Goal: Information Seeking & Learning: Learn about a topic

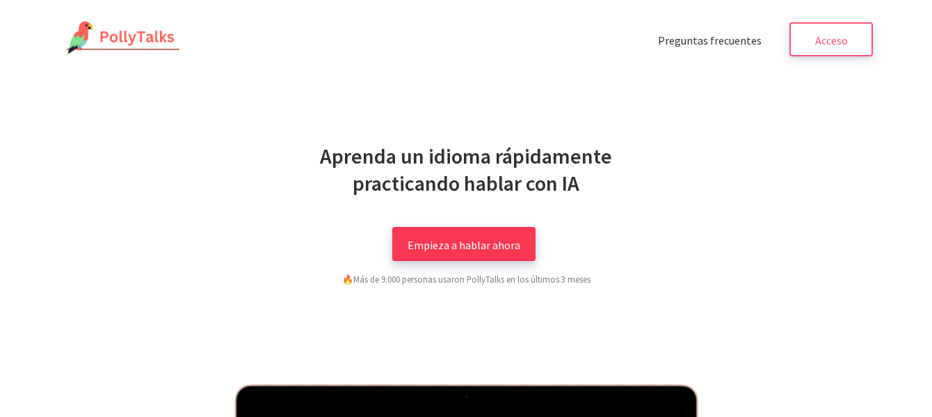
click at [488, 251] on font "Empieza a hablar ahora" at bounding box center [464, 244] width 113 height 14
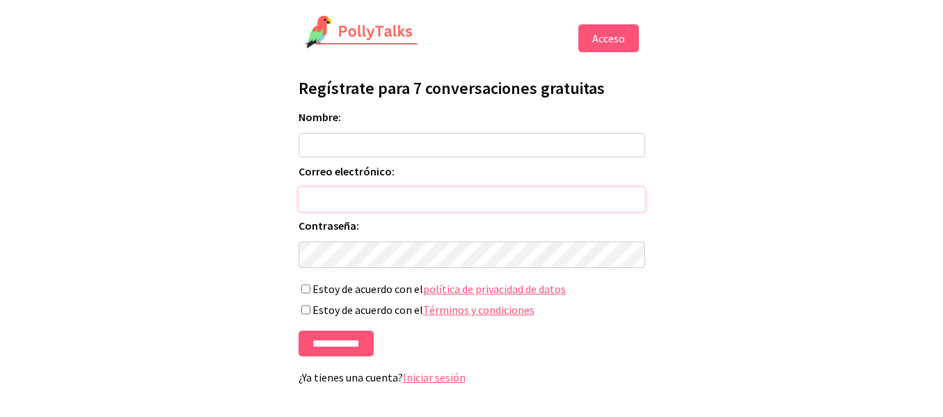
type input "**********"
click at [617, 32] on font "Acceso" at bounding box center [608, 38] width 33 height 14
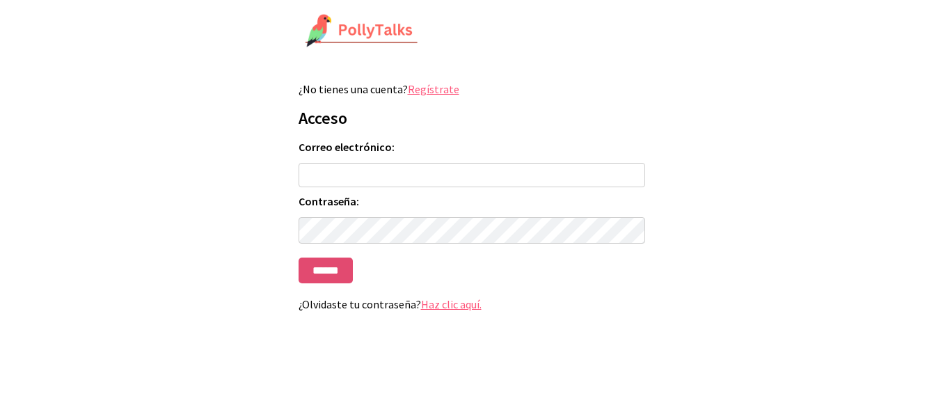
type input "**********"
drag, startPoint x: 328, startPoint y: 278, endPoint x: 401, endPoint y: 262, distance: 74.7
click at [328, 278] on input "******" at bounding box center [326, 270] width 54 height 26
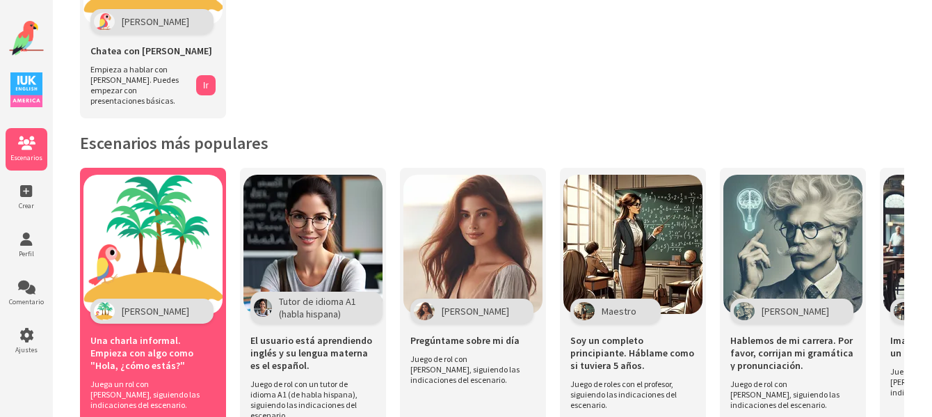
scroll to position [209, 0]
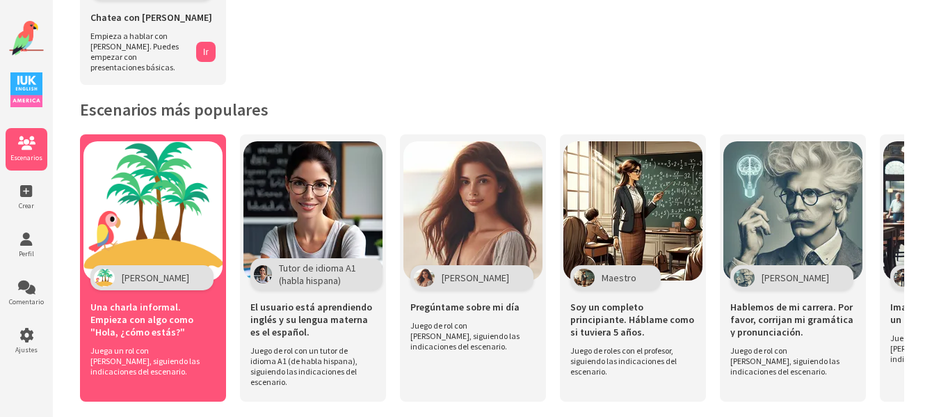
click at [146, 301] on font "Una charla informal. Empieza con algo como "Hola, ¿cómo estás?"" at bounding box center [141, 320] width 103 height 38
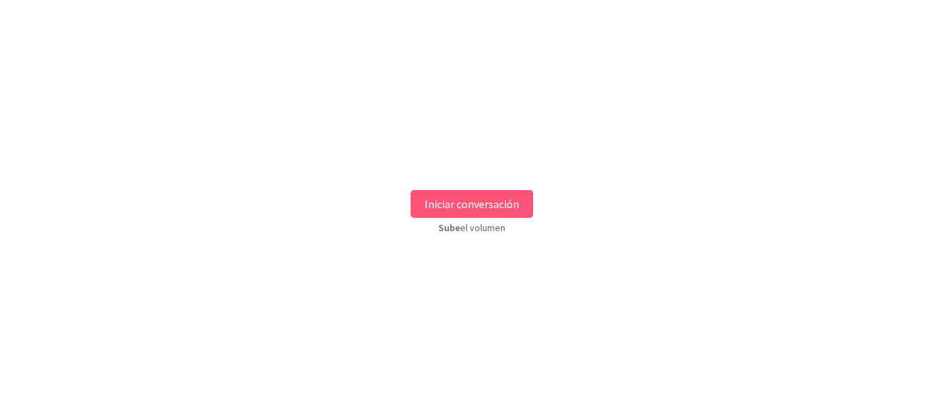
click at [472, 208] on font "Iniciar conversación" at bounding box center [471, 204] width 95 height 14
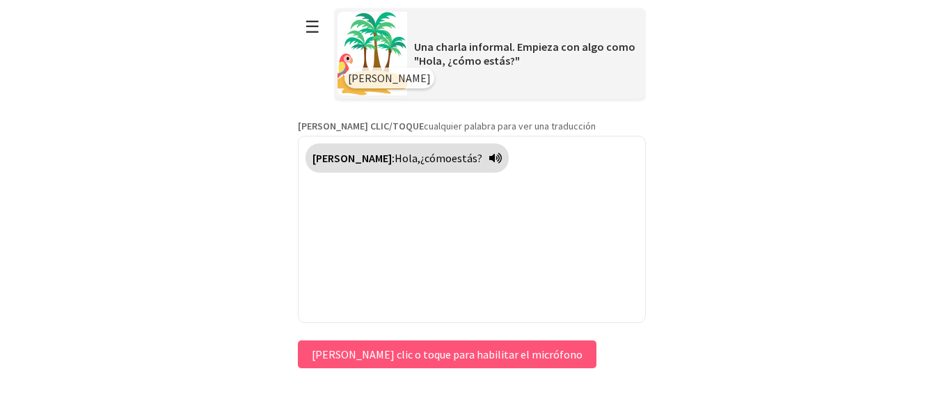
click at [425, 353] on font "[PERSON_NAME] clic o toque para habilitar el micrófono" at bounding box center [447, 354] width 271 height 14
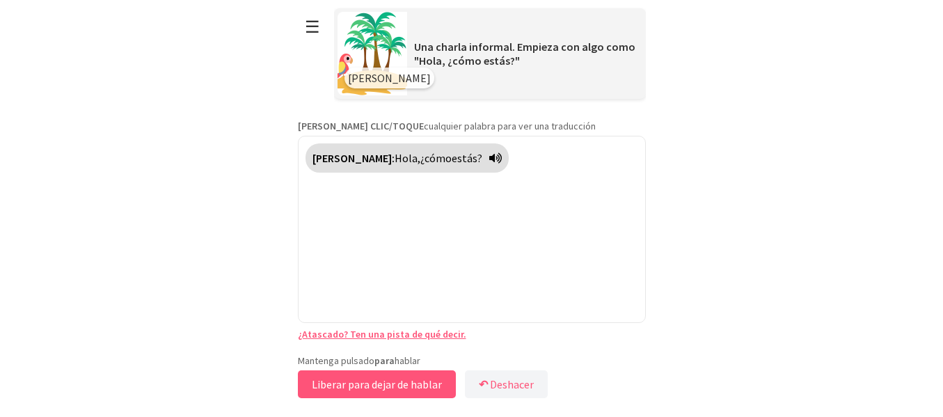
drag, startPoint x: 360, startPoint y: 379, endPoint x: 371, endPoint y: 372, distance: 12.5
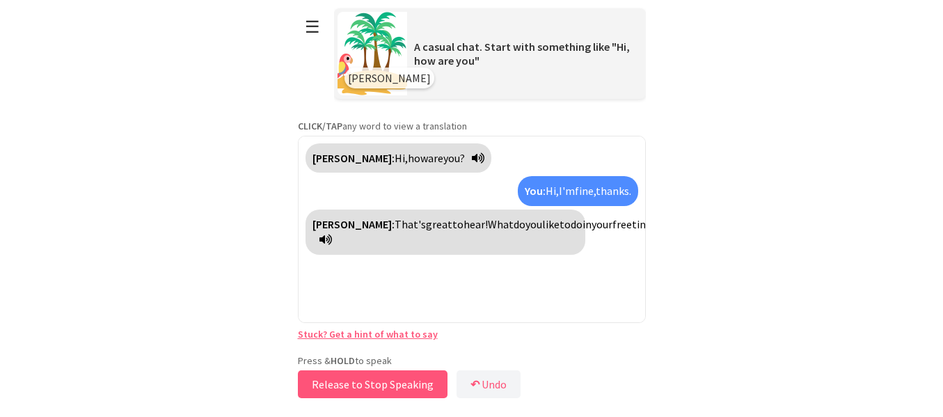
click at [411, 386] on button "Release to Stop Speaking" at bounding box center [373, 384] width 150 height 28
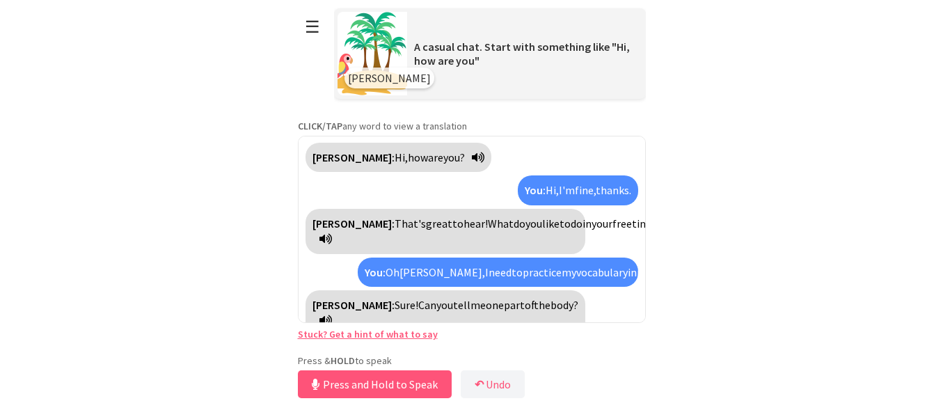
scroll to position [17, 0]
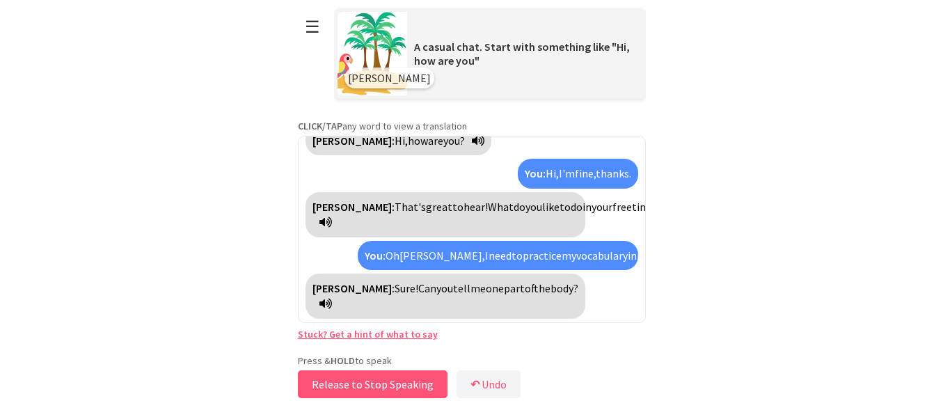
click at [345, 383] on button "Release to Stop Speaking" at bounding box center [373, 384] width 150 height 28
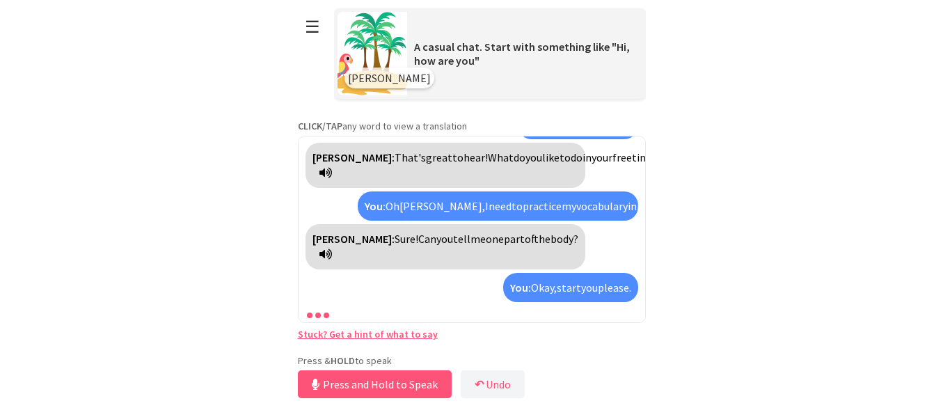
scroll to position [99, 0]
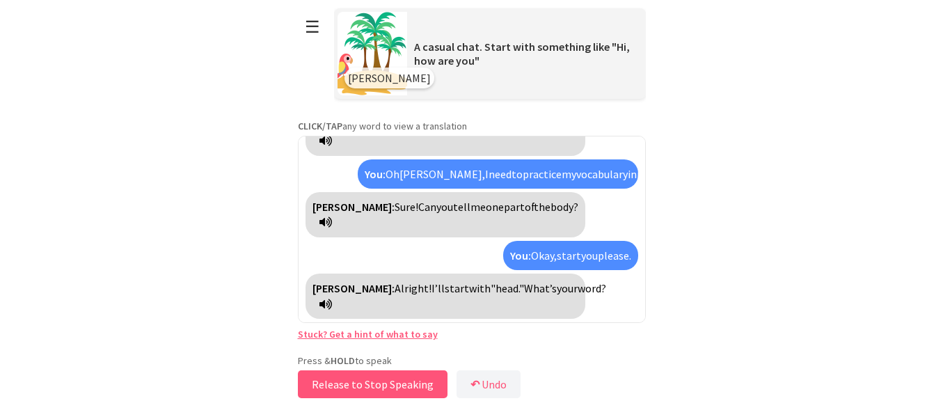
click at [355, 381] on button "Release to Stop Speaking" at bounding box center [373, 384] width 150 height 28
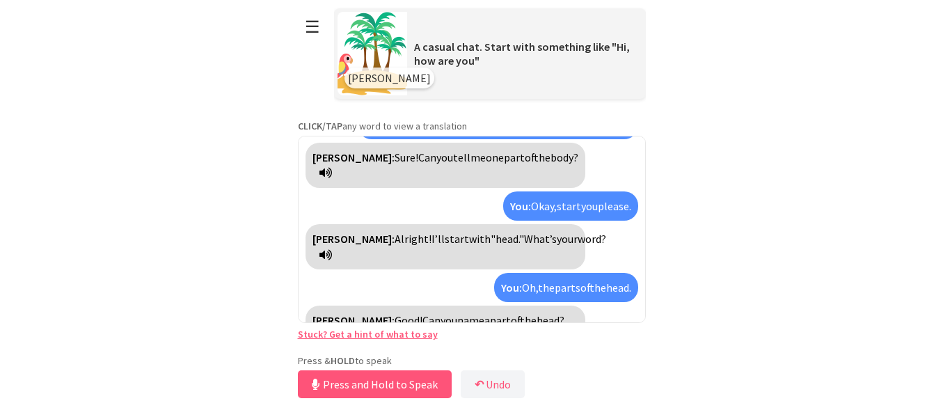
scroll to position [165, 0]
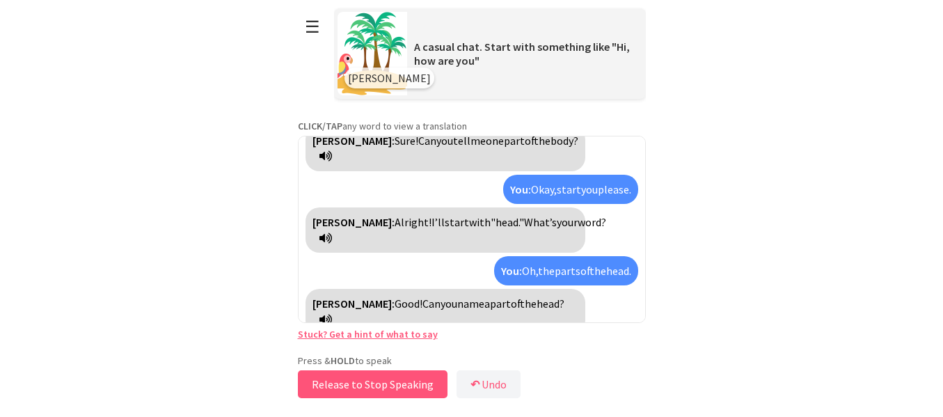
click at [388, 386] on button "Release to Stop Speaking" at bounding box center [373, 384] width 150 height 28
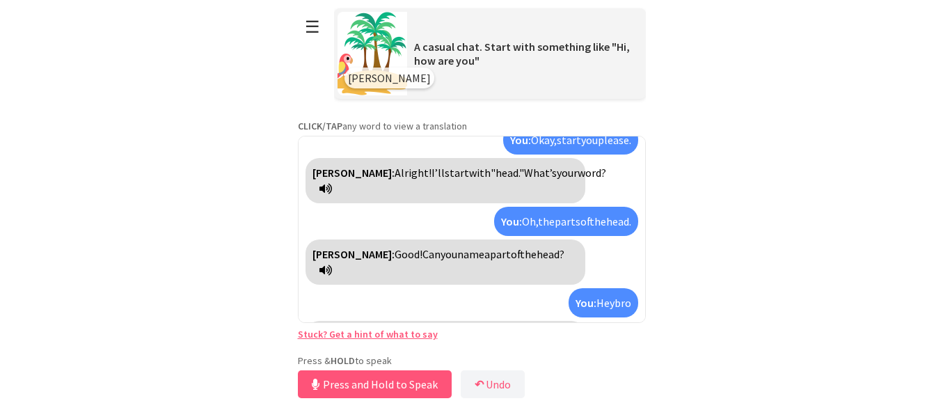
scroll to position [246, 0]
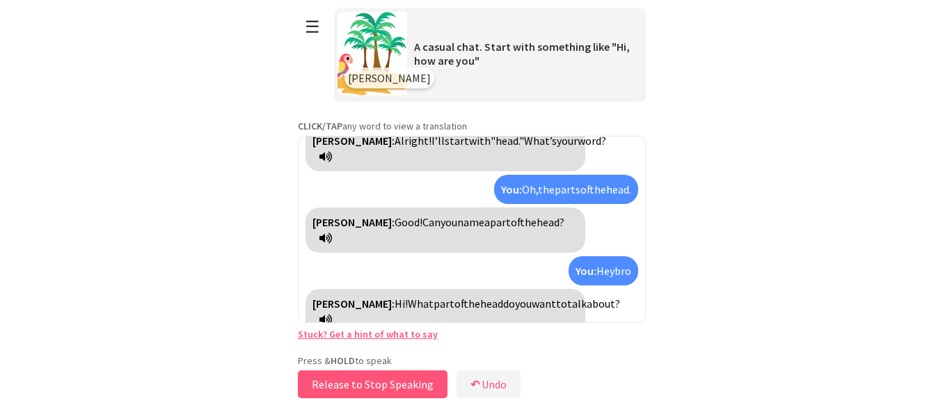
click at [394, 386] on button "Release to Stop Speaking" at bounding box center [373, 384] width 150 height 28
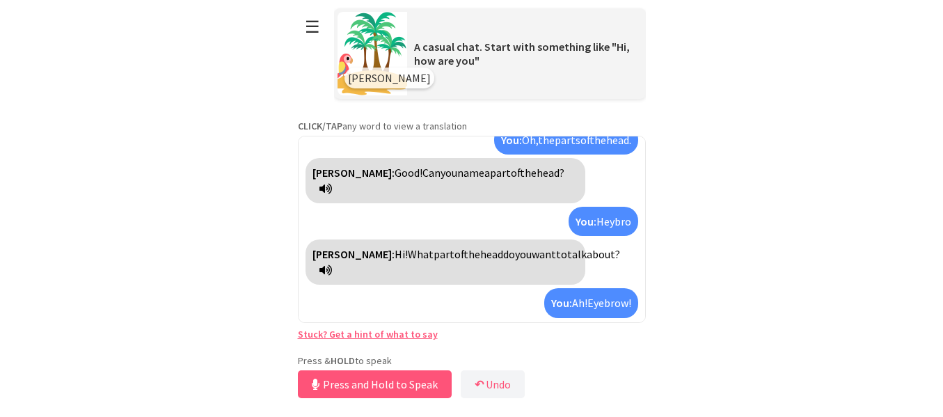
scroll to position [343, 0]
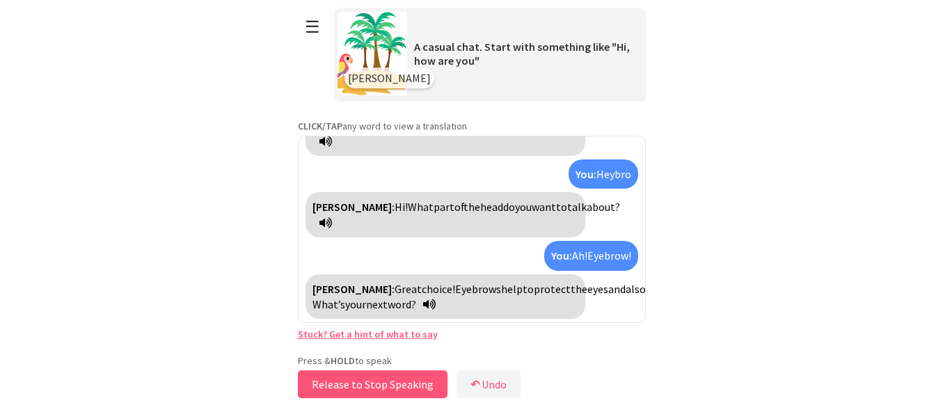
click at [402, 377] on button "Release to Stop Speaking" at bounding box center [373, 384] width 150 height 28
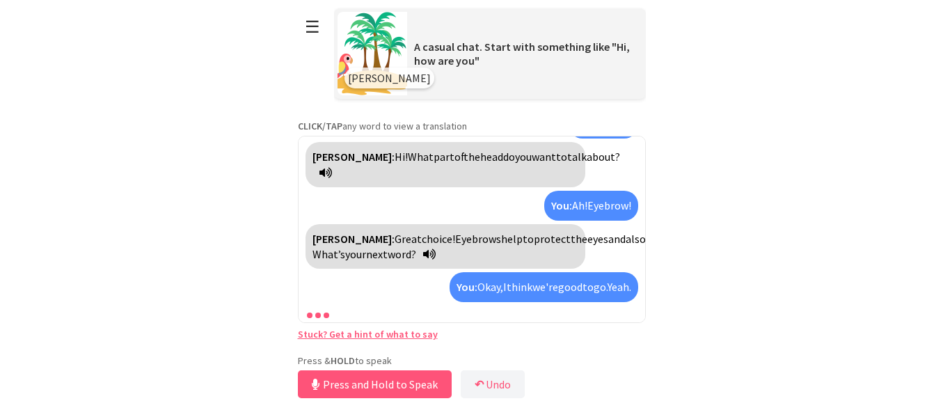
scroll to position [440, 0]
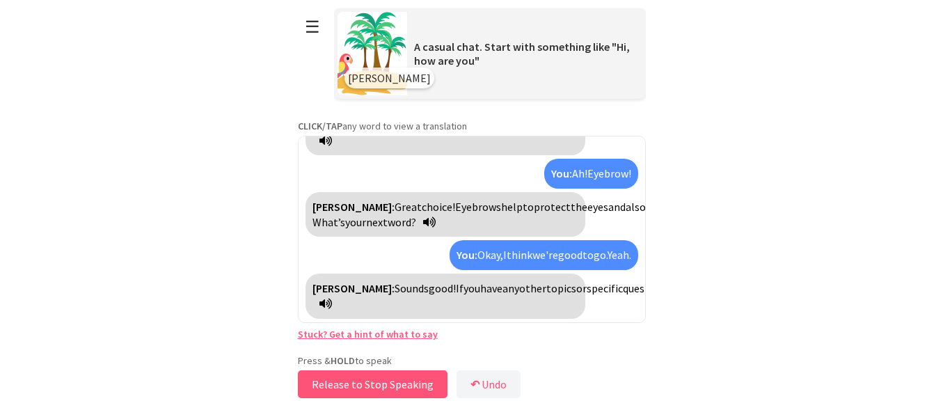
drag, startPoint x: 399, startPoint y: 384, endPoint x: 406, endPoint y: 380, distance: 8.1
click at [400, 382] on button "Release to Stop Speaking" at bounding box center [373, 384] width 150 height 28
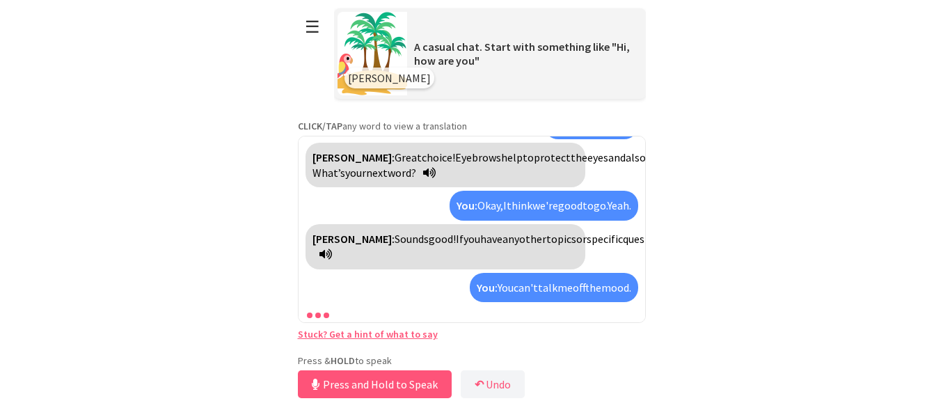
scroll to position [522, 0]
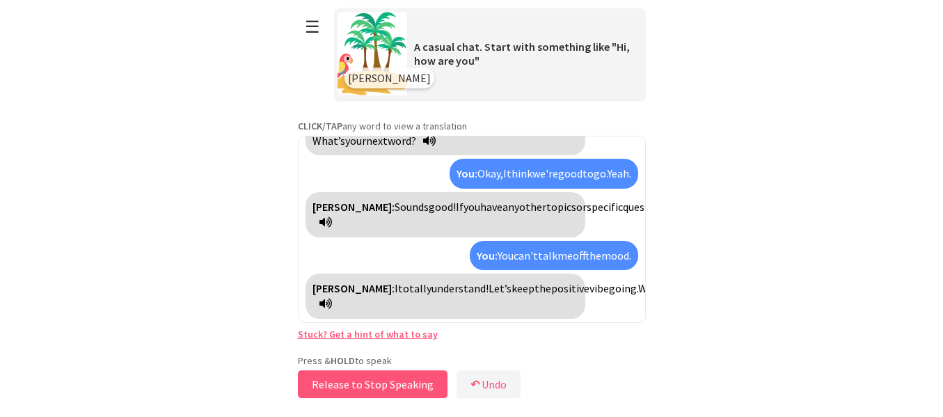
click at [365, 383] on button "Release to Stop Speaking" at bounding box center [373, 384] width 150 height 28
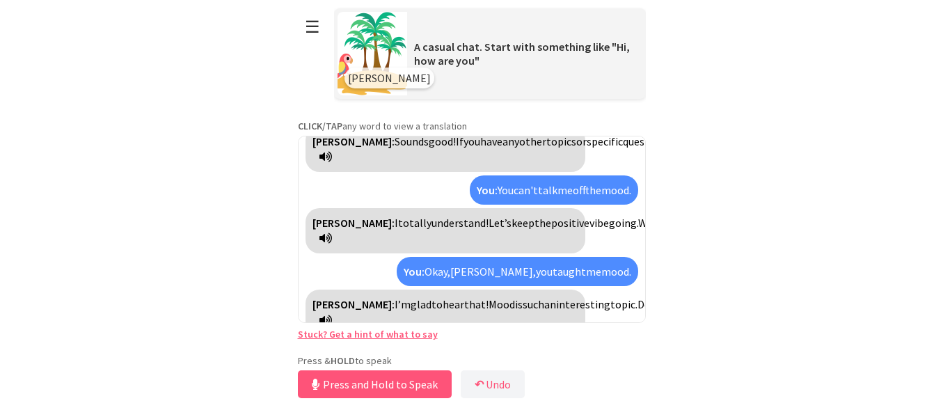
scroll to position [635, 0]
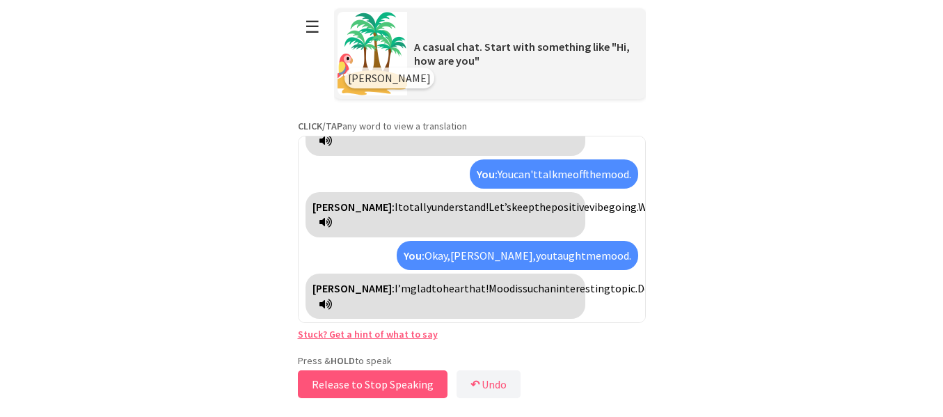
click at [370, 379] on button "Release to Stop Speaking" at bounding box center [373, 384] width 150 height 28
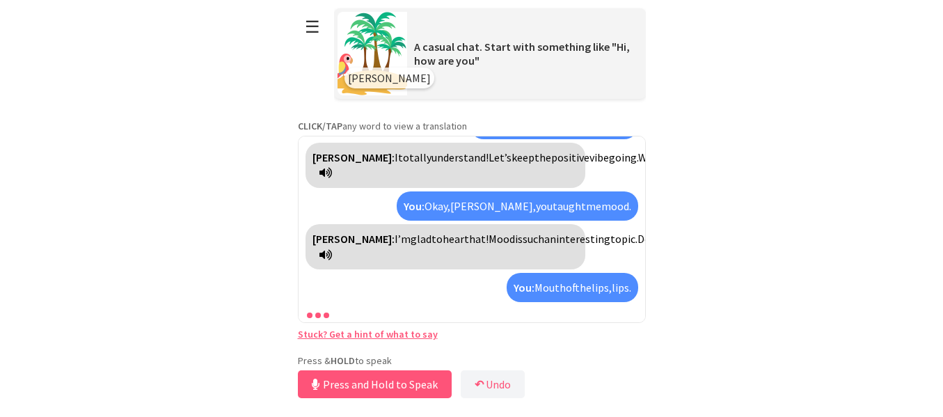
scroll to position [747, 0]
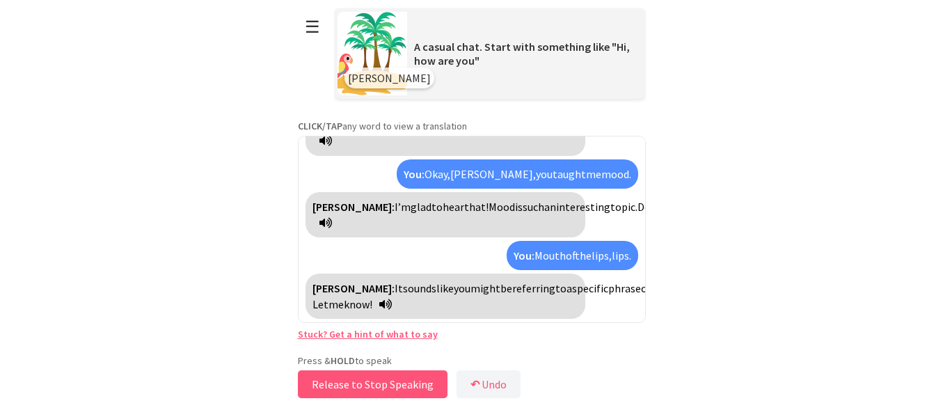
click at [367, 387] on button "Release to Stop Speaking" at bounding box center [373, 384] width 150 height 28
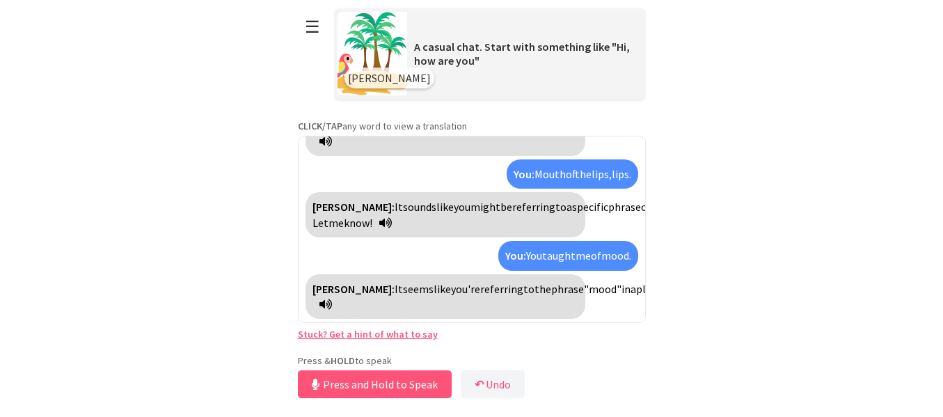
scroll to position [860, 0]
click at [372, 384] on button "Release to Stop Speaking" at bounding box center [373, 384] width 150 height 28
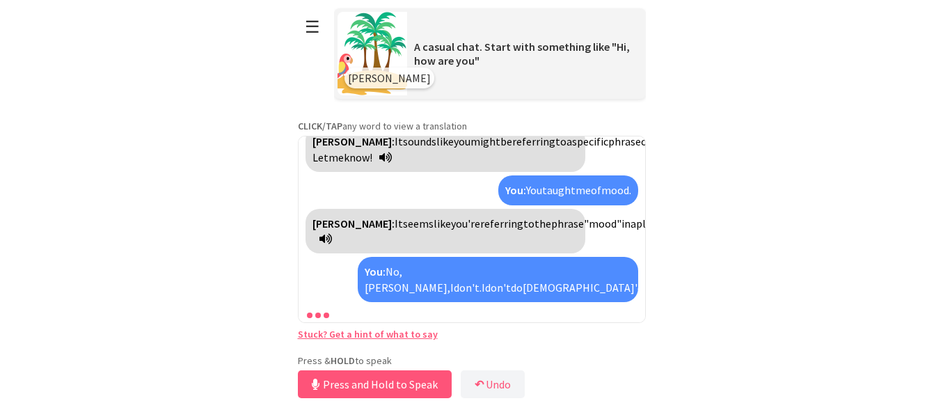
scroll to position [958, 0]
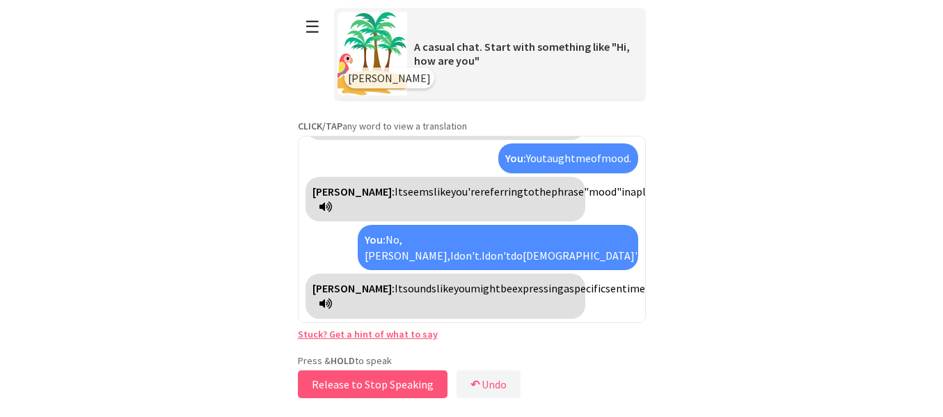
click at [376, 376] on button "Release to Stop Speaking" at bounding box center [373, 384] width 150 height 28
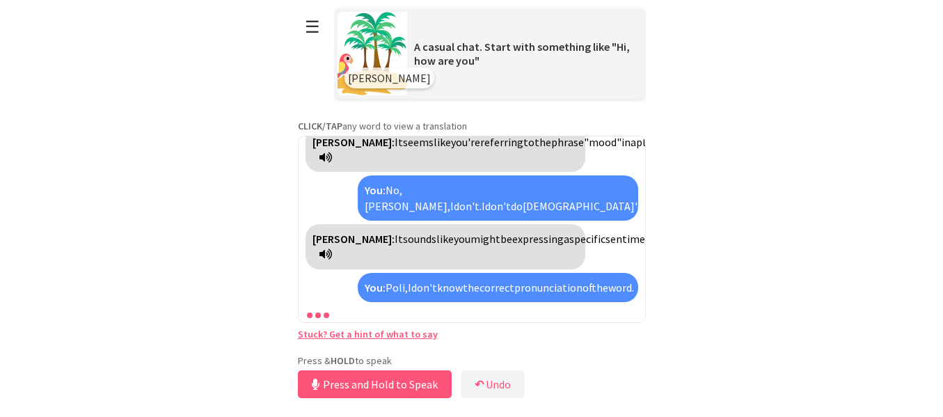
scroll to position [1086, 0]
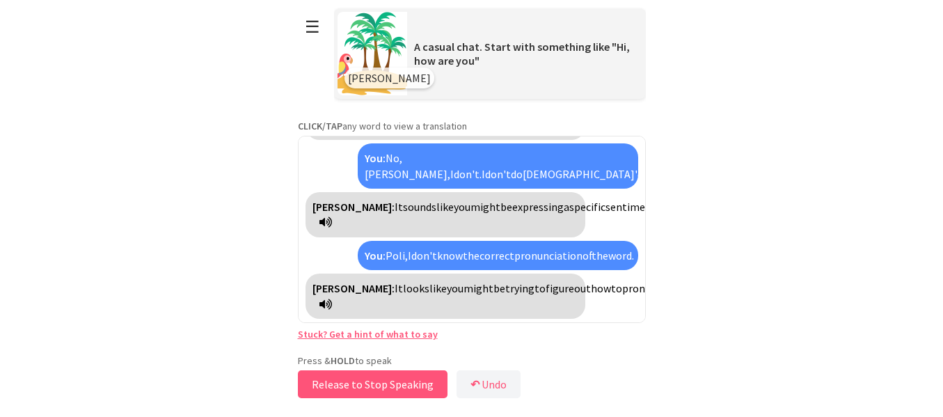
click at [333, 388] on button "Release to Stop Speaking" at bounding box center [373, 384] width 150 height 28
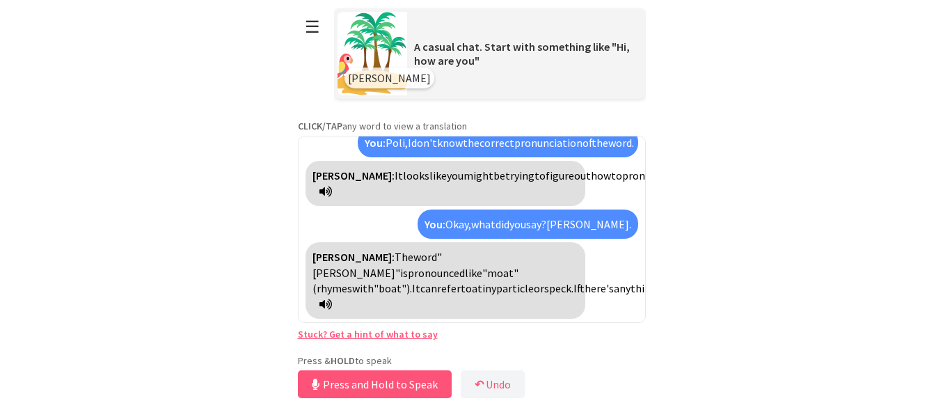
scroll to position [1198, 0]
click at [333, 382] on button "Release to Stop Speaking" at bounding box center [373, 384] width 150 height 28
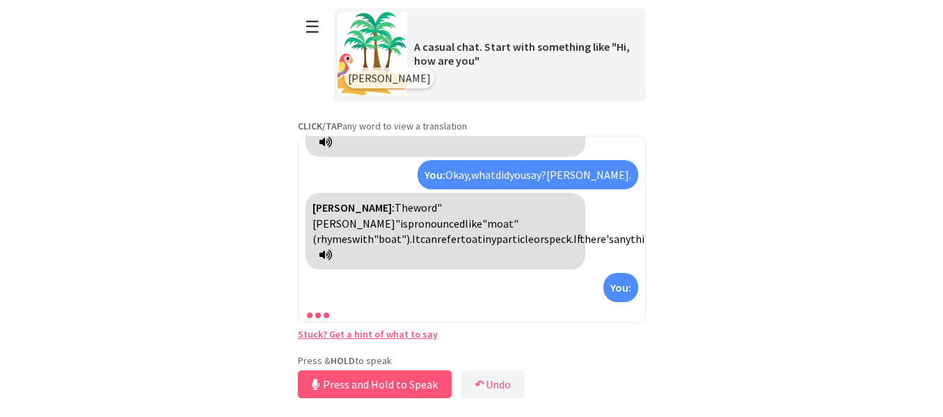
scroll to position [1295, 0]
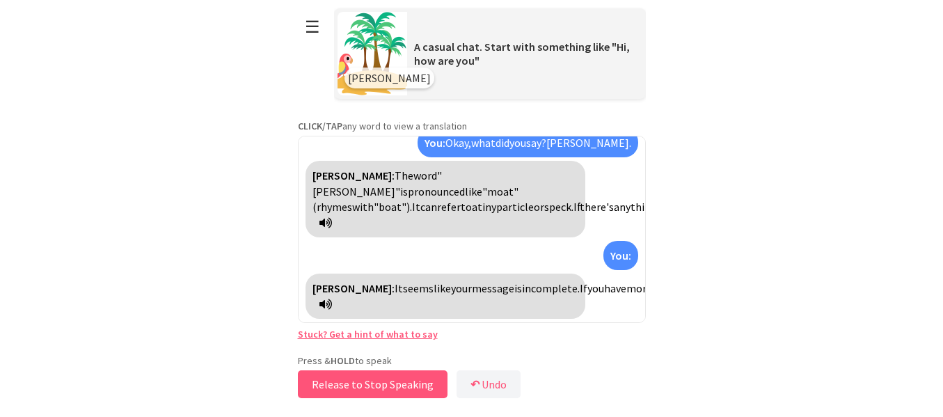
click at [334, 383] on button "Release to Stop Speaking" at bounding box center [373, 384] width 150 height 28
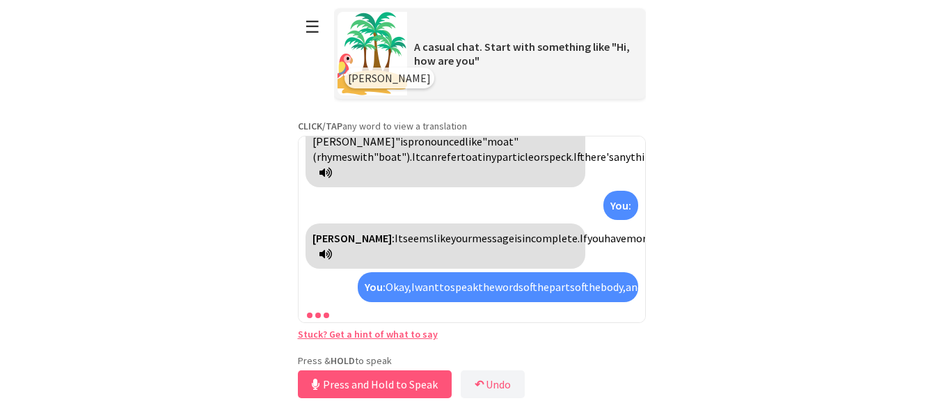
scroll to position [1455, 0]
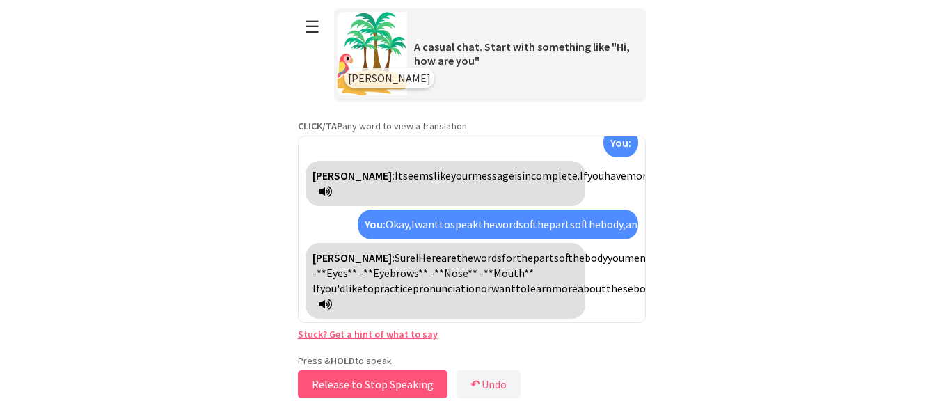
click at [334, 388] on button "Release to Stop Speaking" at bounding box center [373, 384] width 150 height 28
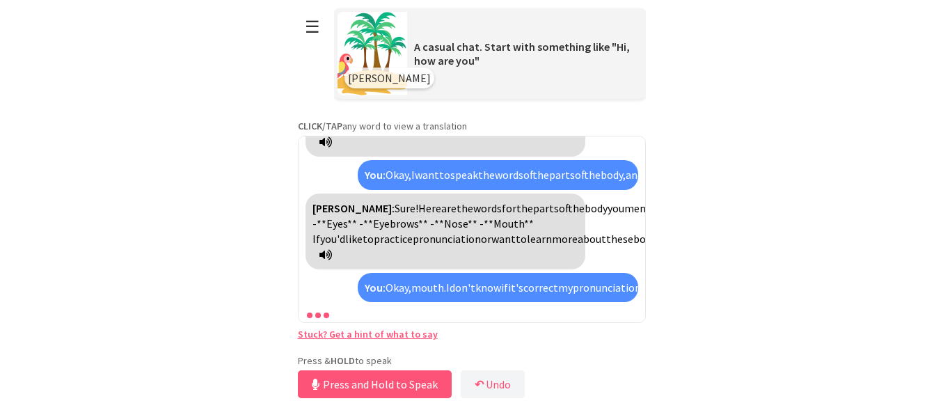
scroll to position [1614, 0]
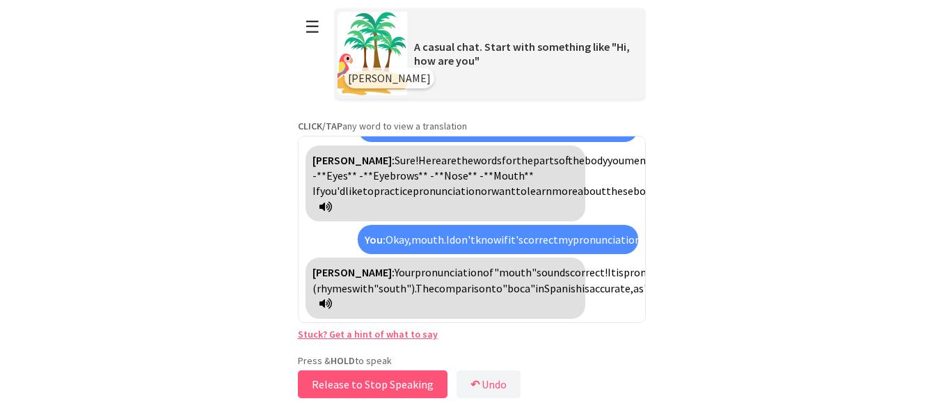
click at [335, 388] on button "Release to Stop Speaking" at bounding box center [373, 384] width 150 height 28
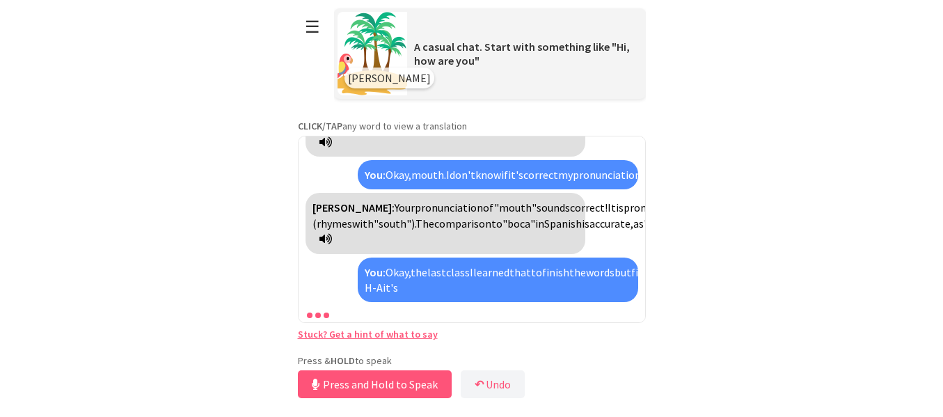
scroll to position [1805, 0]
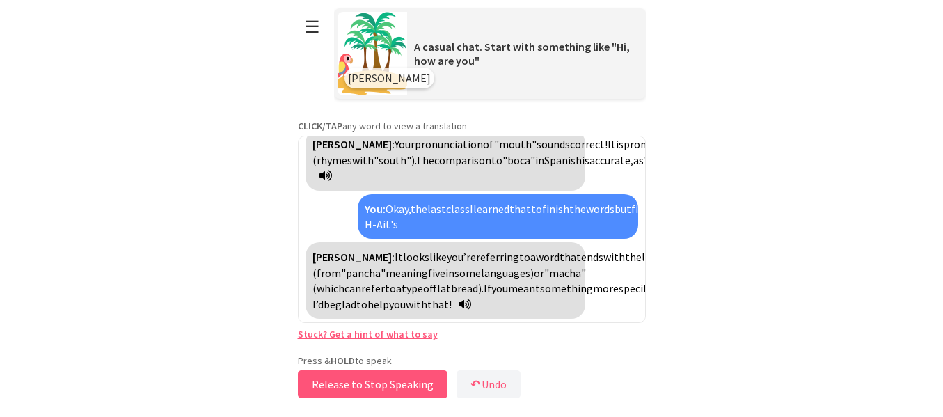
click at [331, 392] on button "Release to Stop Speaking" at bounding box center [373, 384] width 150 height 28
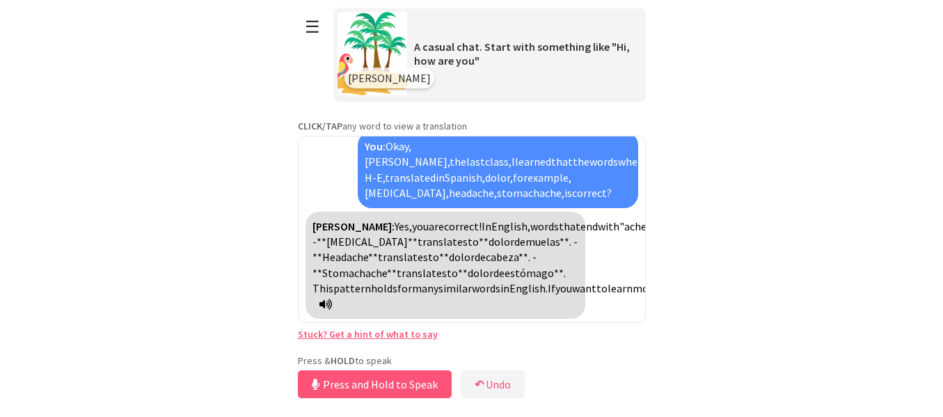
scroll to position [2058, 0]
click at [389, 392] on button "Release to Stop Speaking" at bounding box center [373, 384] width 150 height 28
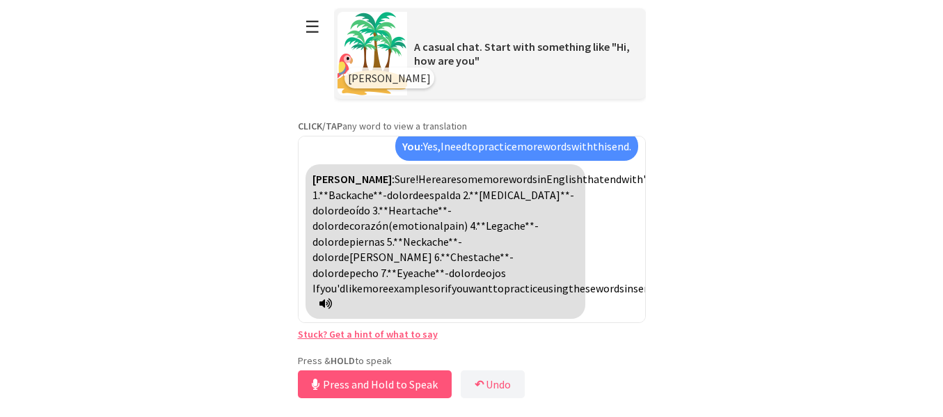
scroll to position [2248, 0]
click at [407, 384] on button "Release to Stop Speaking" at bounding box center [373, 384] width 150 height 28
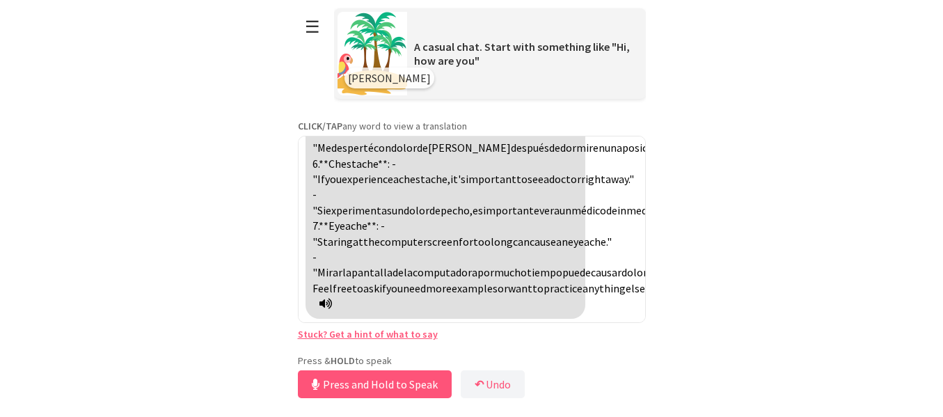
scroll to position [2688, 0]
click at [383, 389] on button "Release to Stop Speaking" at bounding box center [373, 384] width 150 height 28
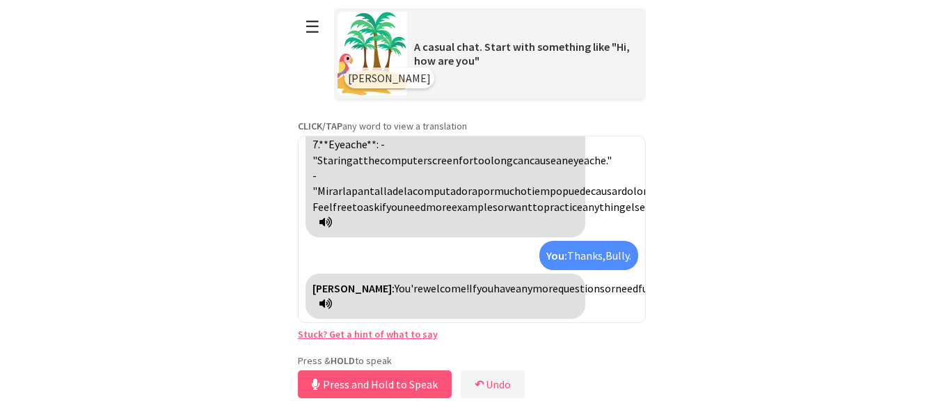
scroll to position [2786, 0]
click at [383, 383] on button "Release to Stop Speaking" at bounding box center [373, 384] width 150 height 28
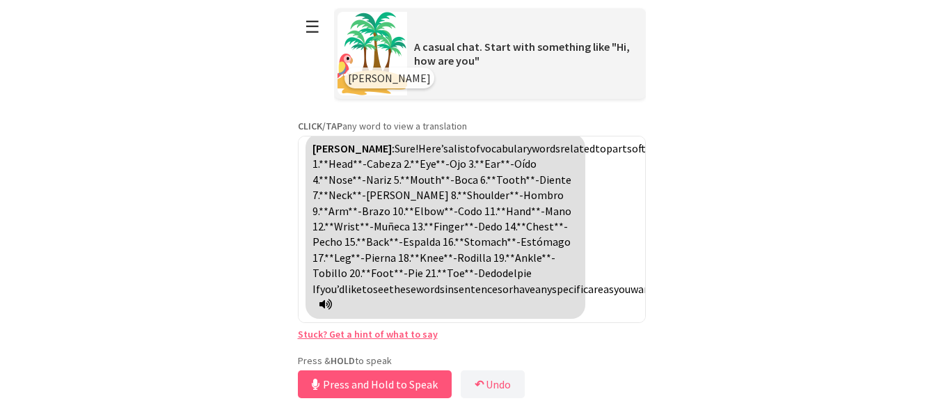
scroll to position [3038, 0]
click at [384, 382] on button "Release to Stop Speaking" at bounding box center [373, 384] width 150 height 28
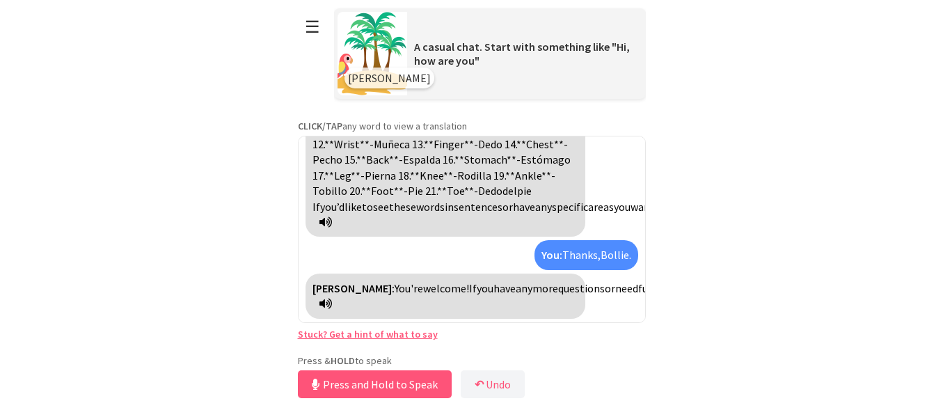
scroll to position [3136, 0]
click at [365, 386] on button "Release to Stop Speaking" at bounding box center [373, 384] width 150 height 28
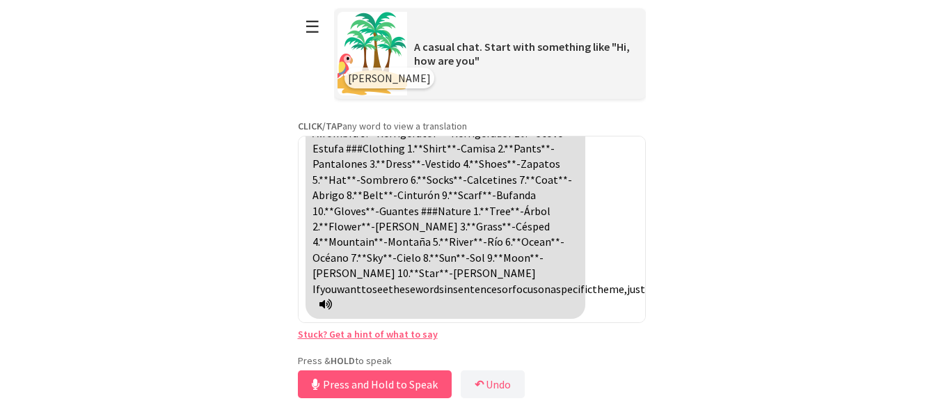
scroll to position [3521, 0]
click at [354, 381] on button "Release to Stop Speaking" at bounding box center [373, 384] width 150 height 28
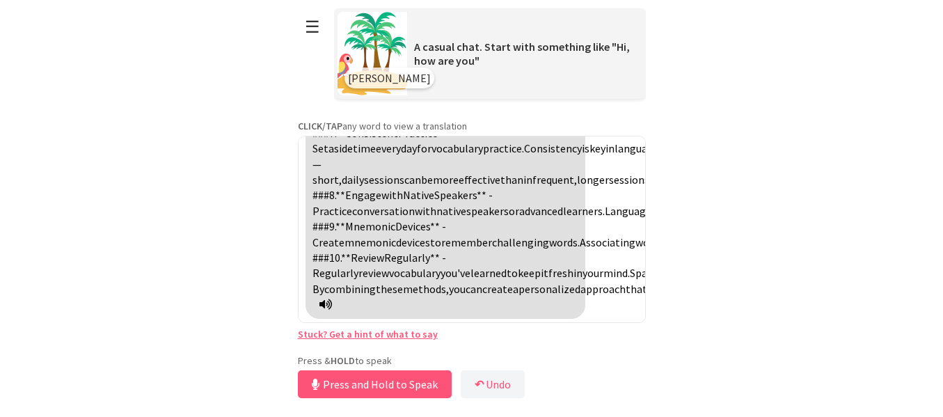
scroll to position [4327, 0]
click at [367, 384] on button "Release to Stop Speaking" at bounding box center [373, 384] width 150 height 28
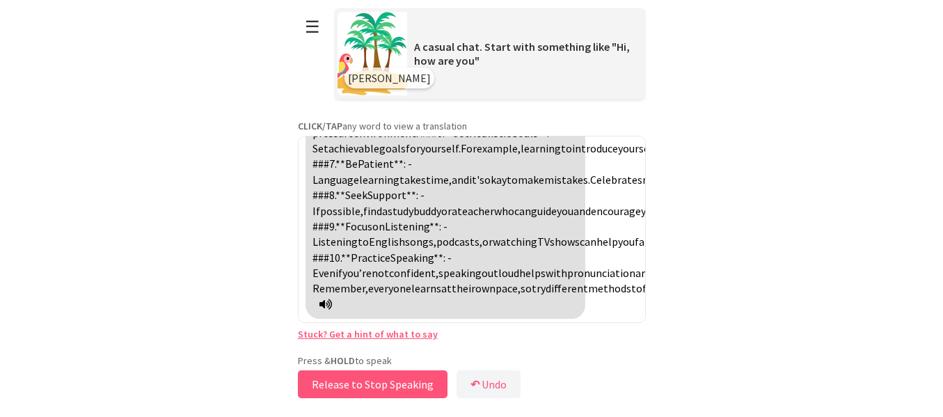
click at [430, 380] on button "Release to Stop Speaking" at bounding box center [373, 384] width 150 height 28
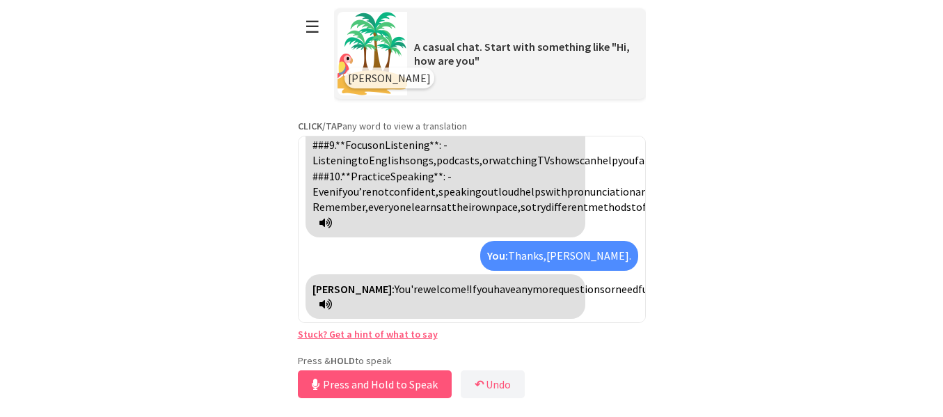
scroll to position [5004, 0]
click at [418, 381] on button "Release to Stop Speaking" at bounding box center [373, 384] width 150 height 28
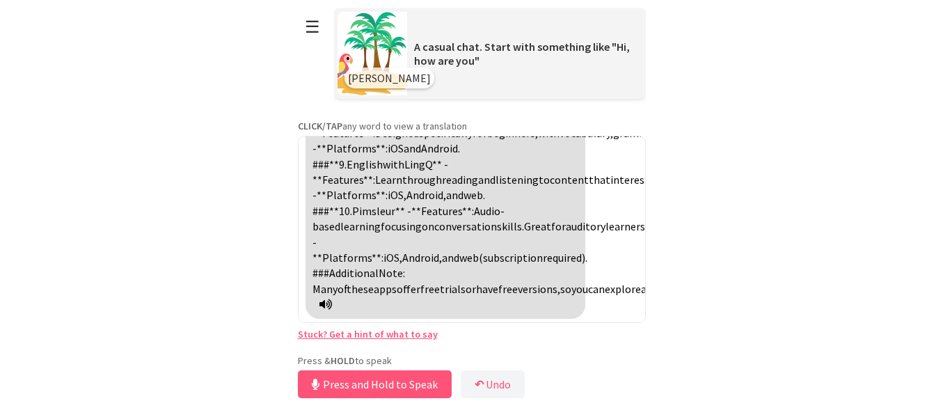
scroll to position [5740, 0]
drag, startPoint x: 407, startPoint y: 386, endPoint x: 375, endPoint y: 388, distance: 32.1
click at [375, 388] on button "Release to Stop Speaking" at bounding box center [373, 384] width 150 height 28
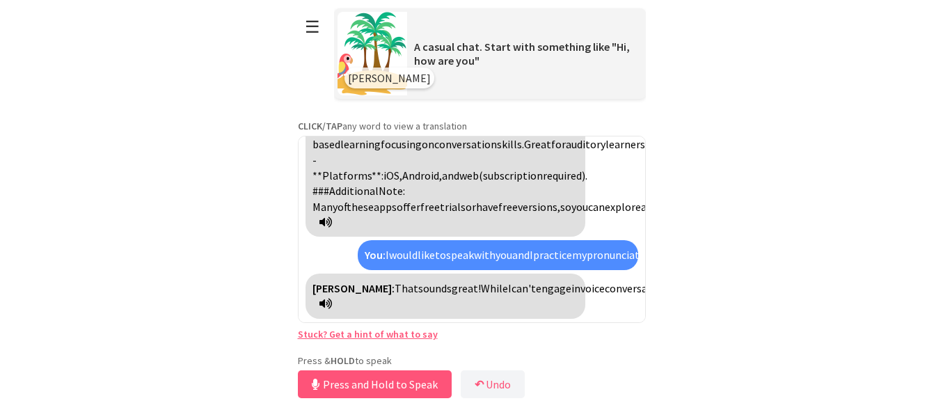
scroll to position [5946, 0]
click at [420, 386] on button "Release to Stop Speaking" at bounding box center [373, 384] width 150 height 28
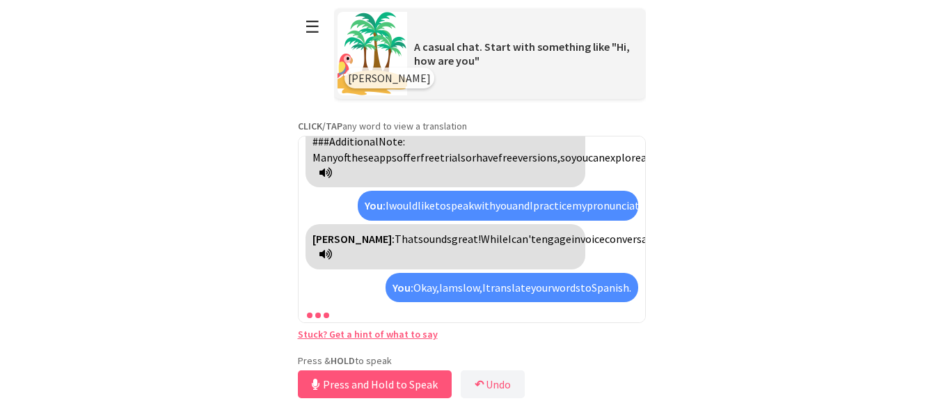
scroll to position [6090, 0]
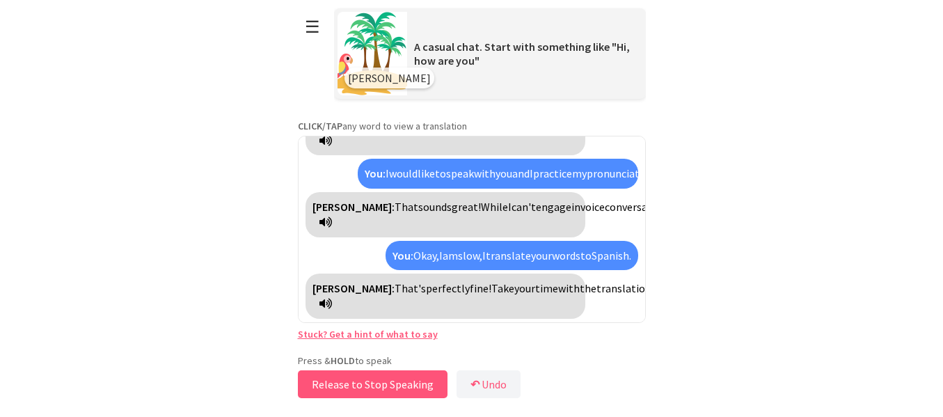
click at [438, 380] on button "Release to Stop Speaking" at bounding box center [373, 384] width 150 height 28
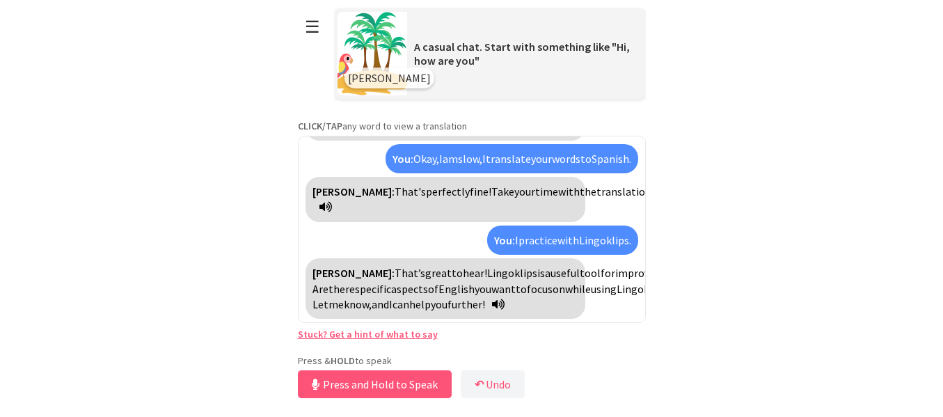
scroll to position [6250, 0]
click at [424, 385] on button "Release to Stop Speaking" at bounding box center [373, 384] width 150 height 28
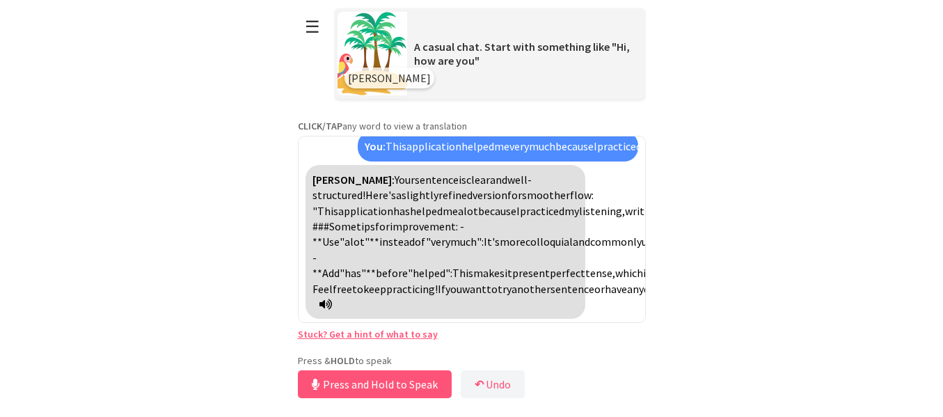
scroll to position [6502, 0]
click at [420, 384] on button "Release to Stop Speaking" at bounding box center [373, 384] width 150 height 28
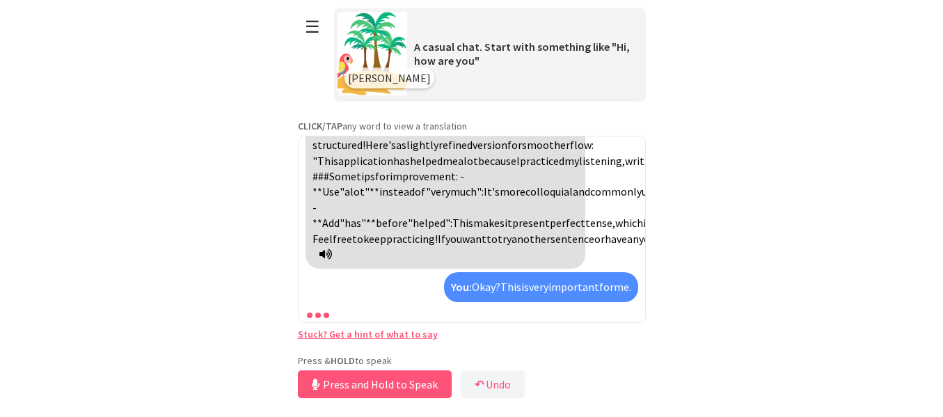
scroll to position [6661, 0]
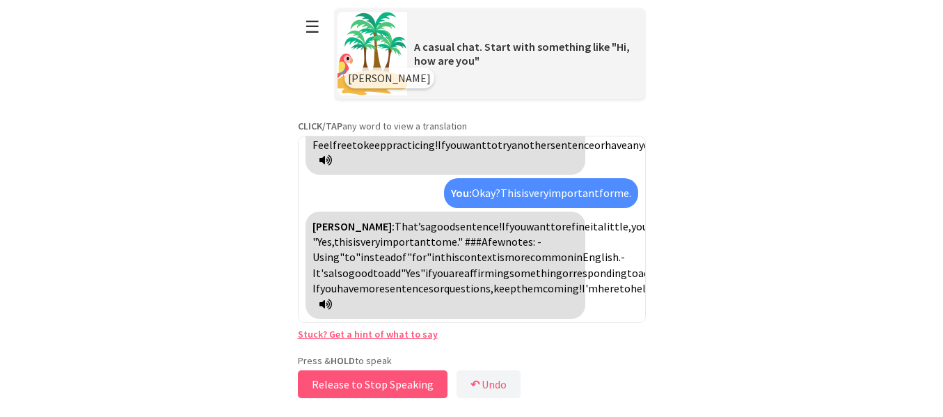
click at [420, 389] on button "Release to Stop Speaking" at bounding box center [373, 384] width 150 height 28
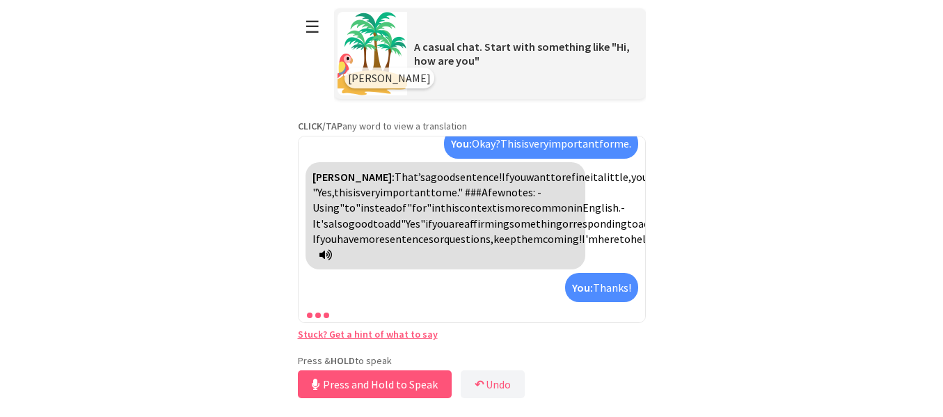
scroll to position [6759, 0]
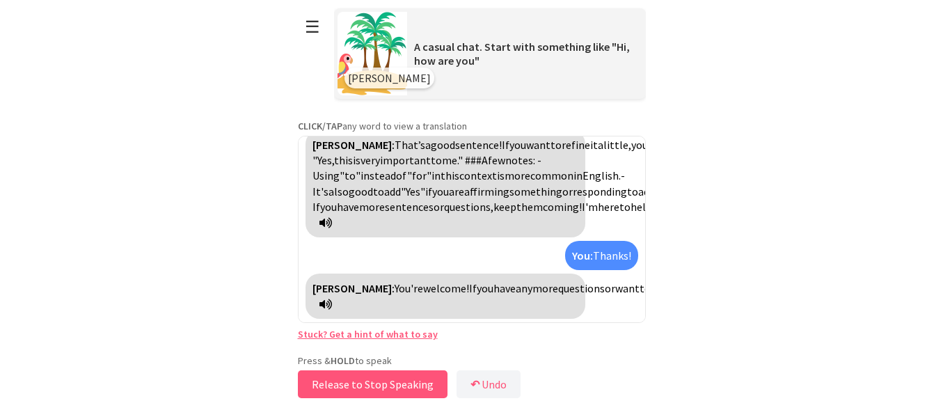
click at [412, 389] on button "Release to Stop Speaking" at bounding box center [373, 384] width 150 height 28
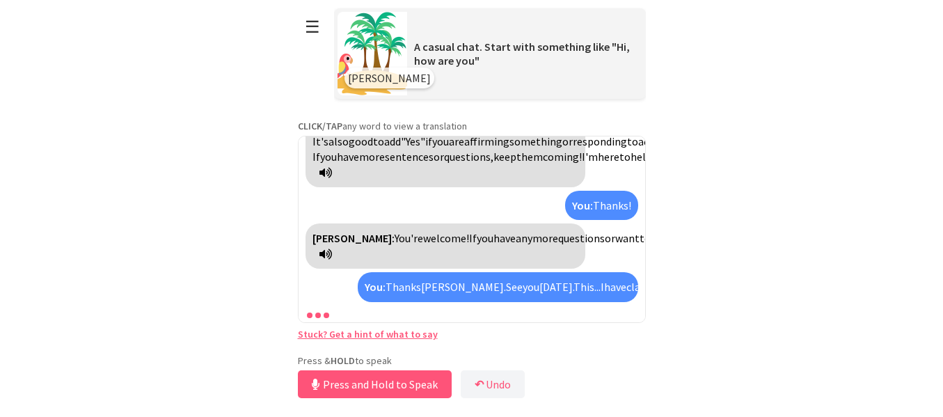
scroll to position [6950, 0]
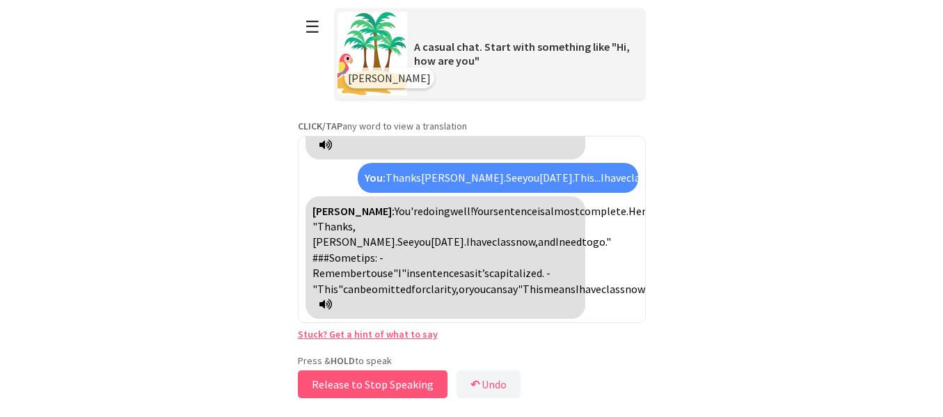
click at [411, 389] on button "Release to Stop Speaking" at bounding box center [373, 384] width 150 height 28
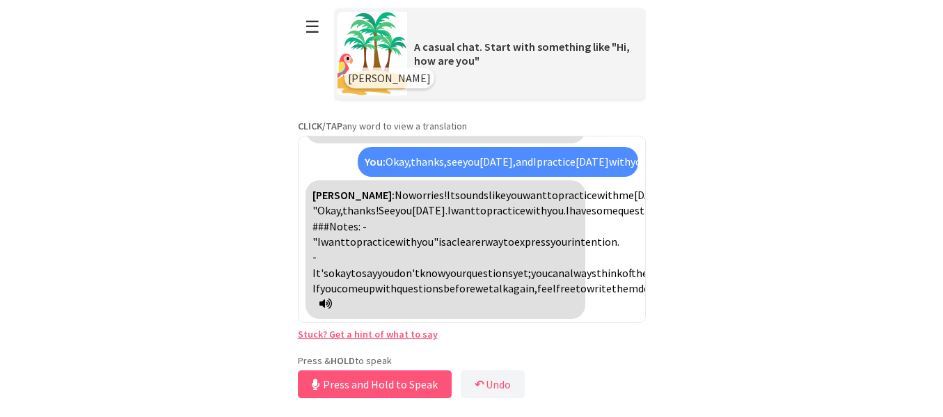
scroll to position [7202, 0]
click at [415, 383] on button "Release to Stop Speaking" at bounding box center [373, 384] width 150 height 28
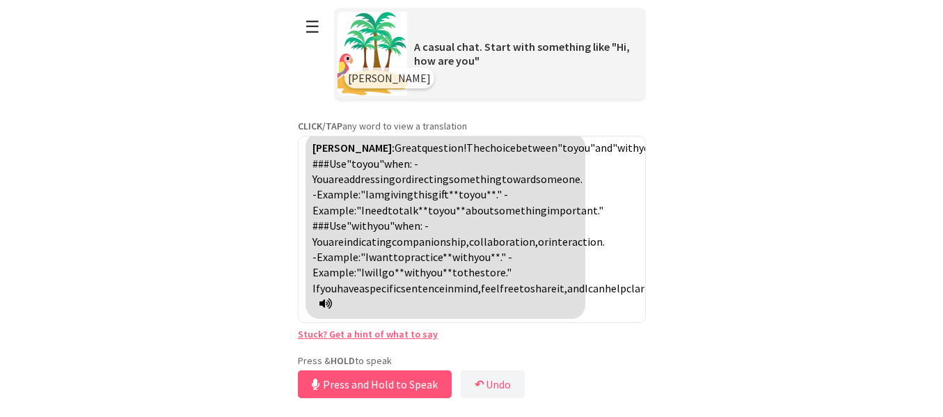
scroll to position [7439, 0]
click at [413, 388] on button "Release to Stop Speaking" at bounding box center [373, 384] width 150 height 28
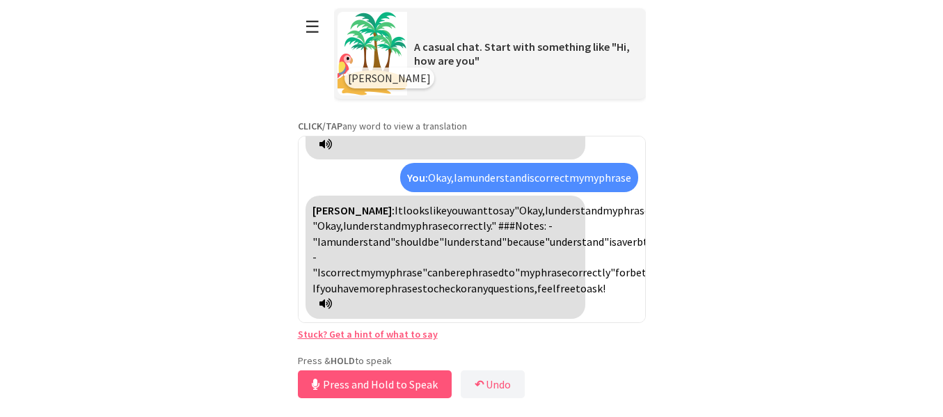
scroll to position [7615, 0]
click at [432, 387] on button "Release to Stop Speaking" at bounding box center [373, 384] width 150 height 28
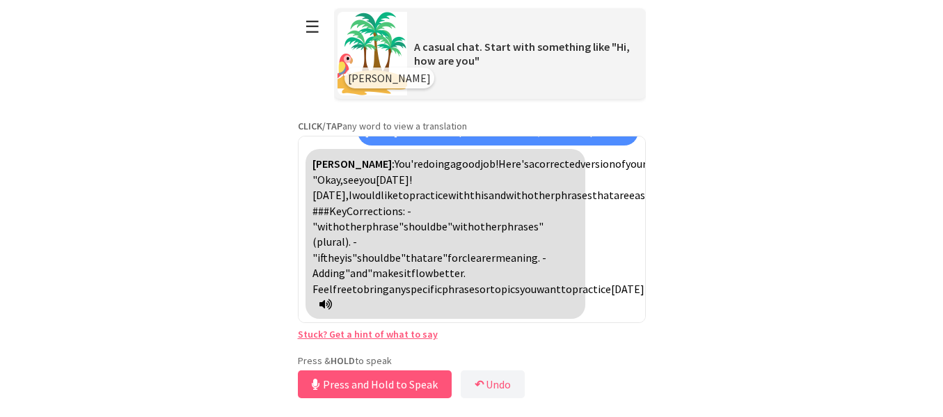
scroll to position [7852, 0]
drag, startPoint x: 442, startPoint y: 392, endPoint x: 426, endPoint y: 396, distance: 16.4
click at [426, 396] on button "Release to Stop Speaking" at bounding box center [373, 384] width 150 height 28
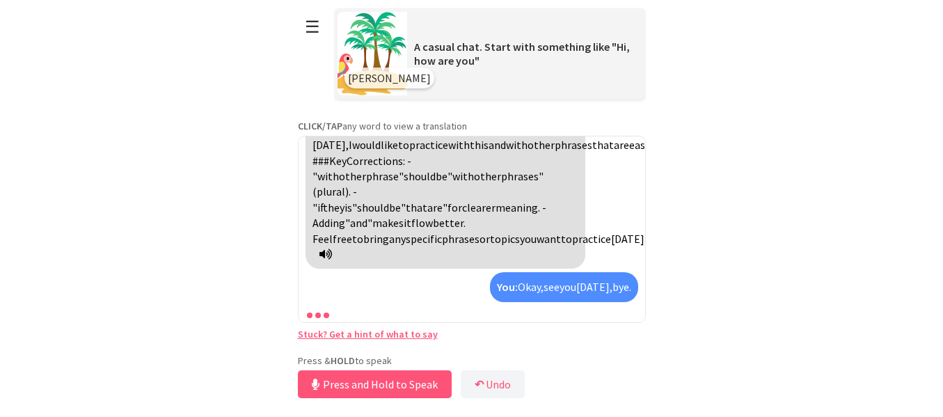
scroll to position [7950, 0]
